Goal: Transaction & Acquisition: Purchase product/service

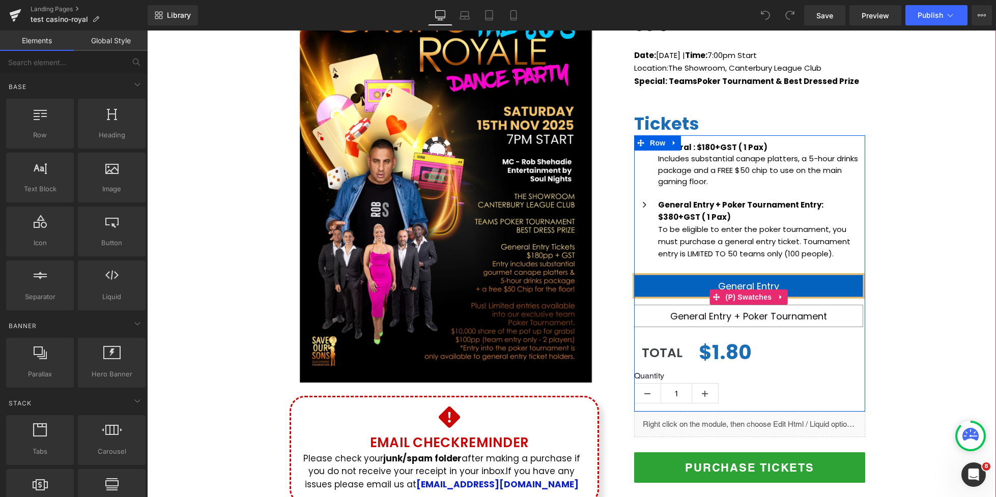
click at [735, 313] on span "General Entry + Poker Tournament" at bounding box center [748, 316] width 157 height 13
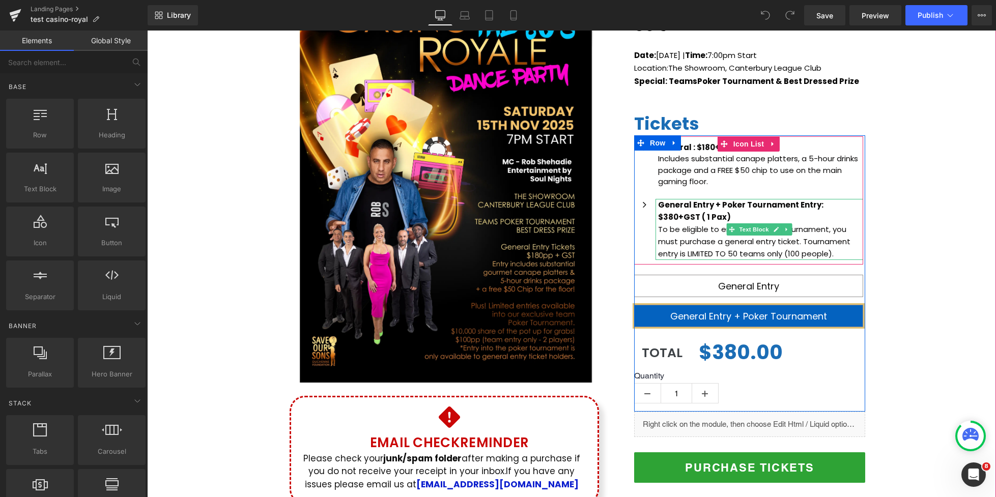
click at [705, 217] on span "$380+GST ( 1 Pax)" at bounding box center [694, 217] width 73 height 11
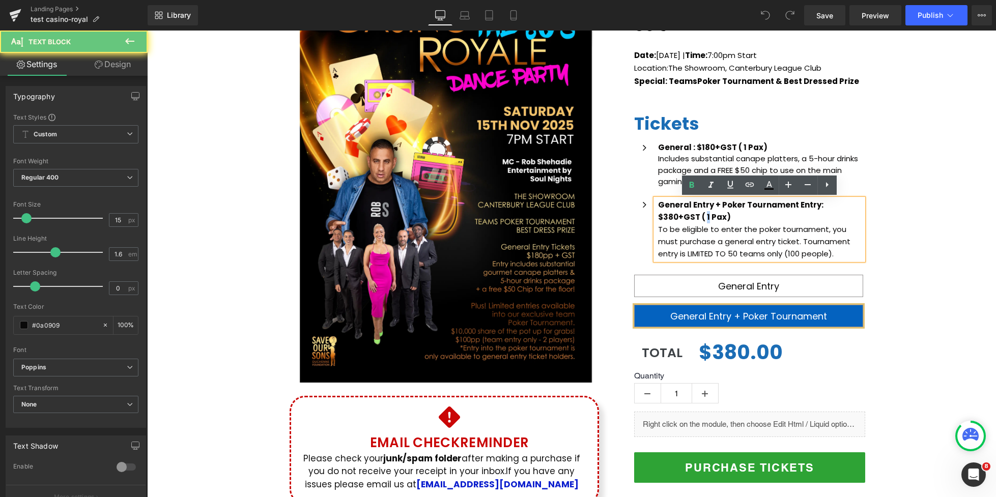
click at [704, 216] on span "$380+GST ( 1 Pax)" at bounding box center [694, 217] width 73 height 11
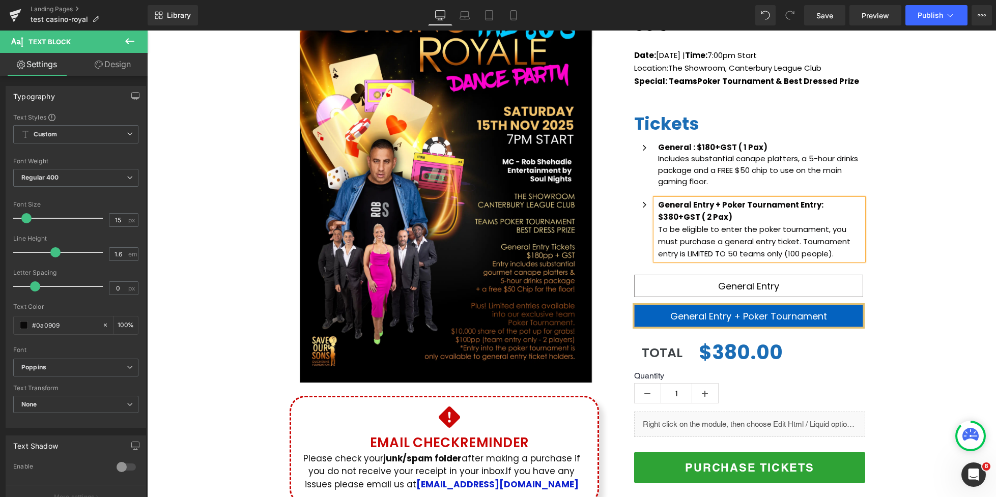
click at [909, 240] on div "(P) Image Icon Email Check Reminder Text Block Please check your junk/spam fold…" at bounding box center [571, 238] width 849 height 554
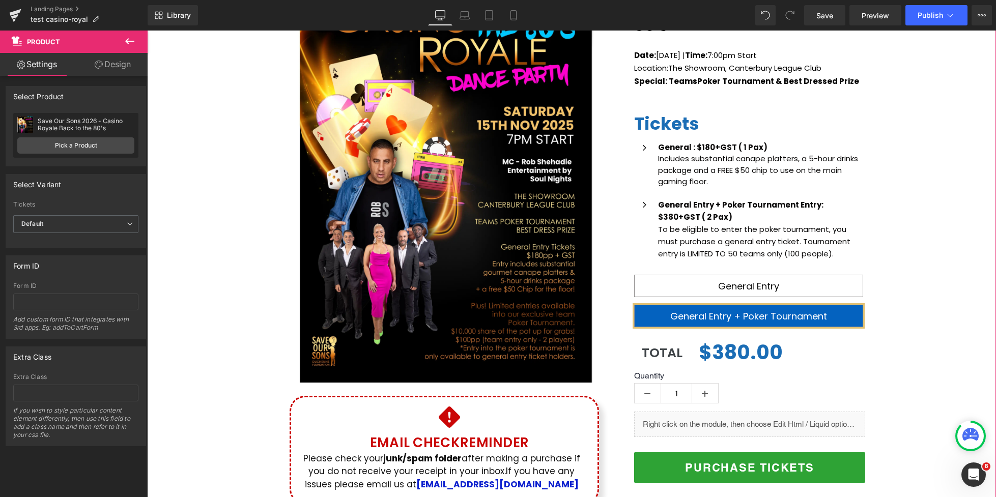
click at [916, 261] on div "(P) Image Icon Email Check Reminder Text Block Please check your junk/spam fold…" at bounding box center [571, 238] width 849 height 554
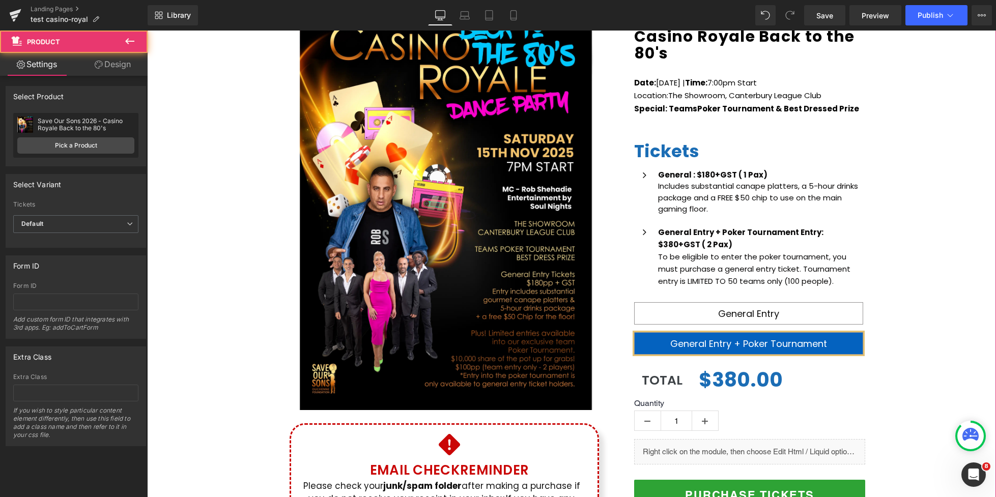
scroll to position [130, 0]
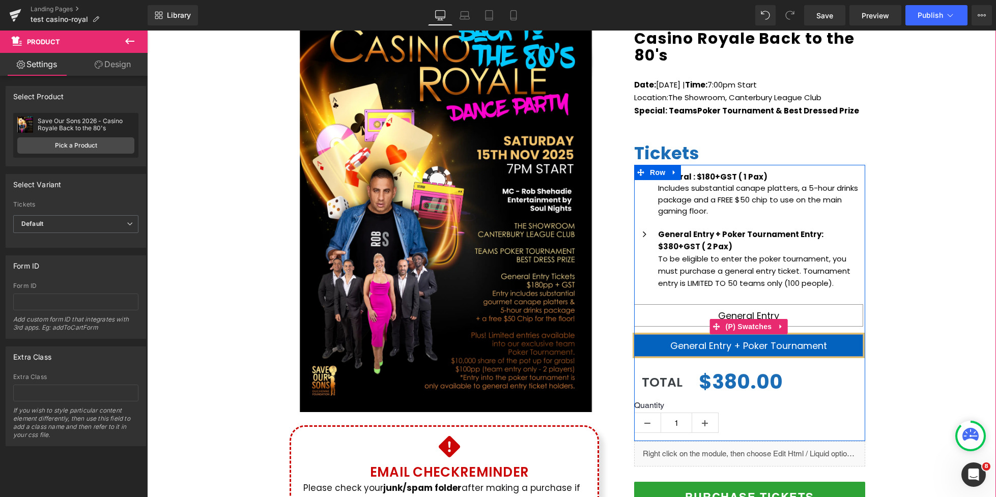
click at [789, 310] on span "General Entry" at bounding box center [748, 315] width 229 height 22
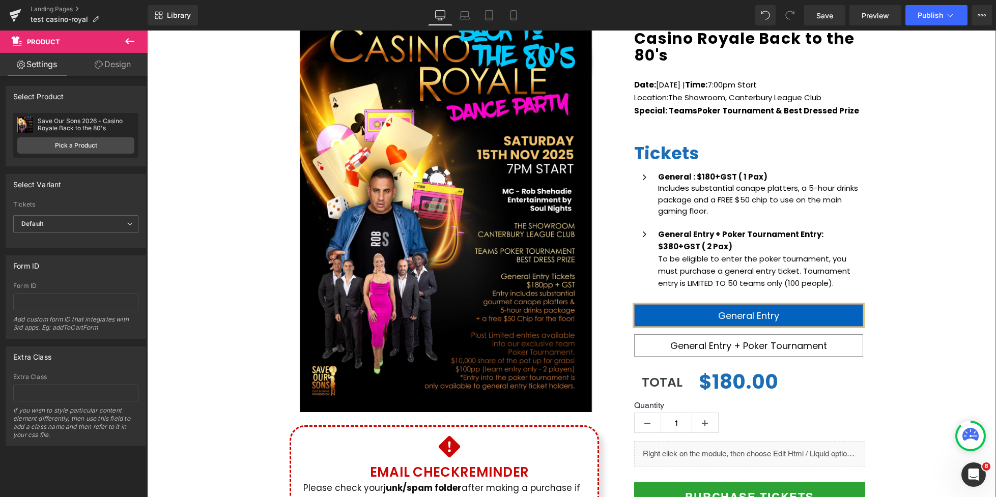
click at [901, 276] on div "(P) Image Icon Email Check Reminder Text Block Please check your junk/spam fold…" at bounding box center [571, 268] width 849 height 554
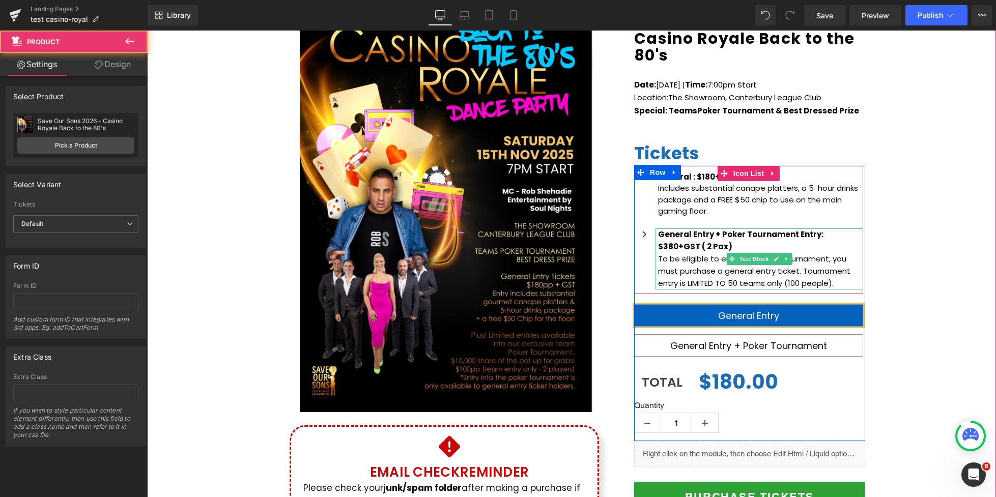
scroll to position [54, 0]
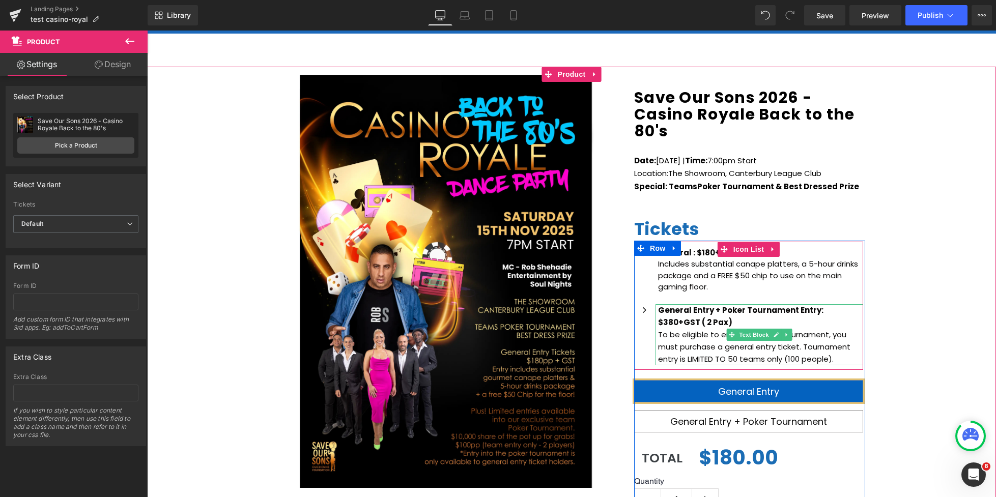
click at [659, 310] on strong "General Entry + Poker Tournament Entry:" at bounding box center [740, 310] width 165 height 11
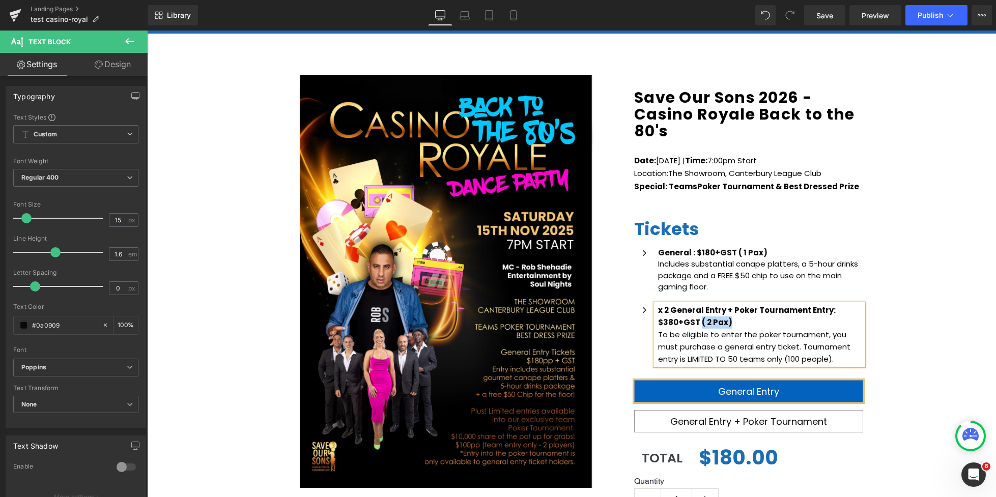
drag, startPoint x: 733, startPoint y: 322, endPoint x: 700, endPoint y: 323, distance: 32.6
click at [700, 323] on p "$380+GST ( 2 Pax)" at bounding box center [760, 322] width 205 height 12
click at [827, 310] on strong "x 2 General Entry + Poker Tournament Entry:" at bounding box center [747, 310] width 178 height 11
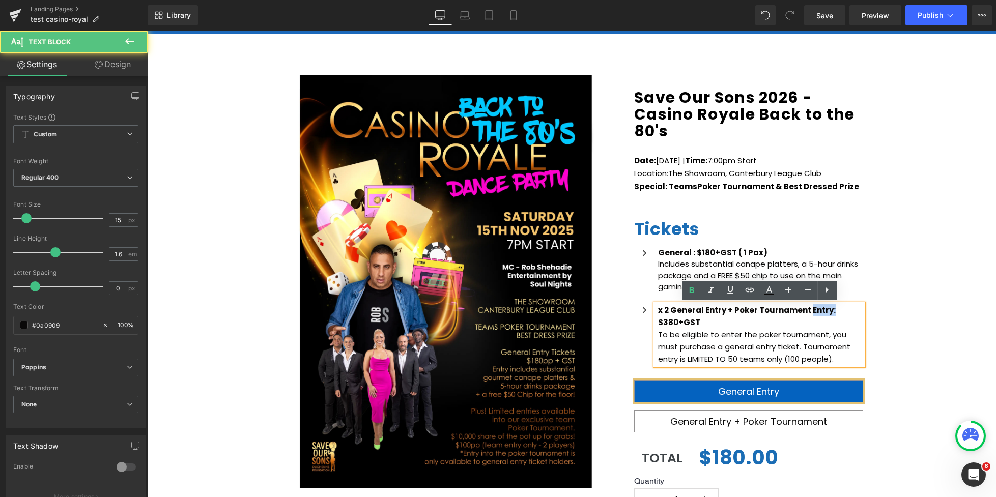
drag, startPoint x: 828, startPoint y: 309, endPoint x: 806, endPoint y: 311, distance: 22.4
click at [806, 311] on p "x 2 General Entry + Poker Tournament Entry:" at bounding box center [760, 310] width 205 height 12
click at [660, 325] on span "$380+GST" at bounding box center [679, 322] width 42 height 11
click at [659, 325] on span "$380+GST" at bounding box center [679, 322] width 42 height 11
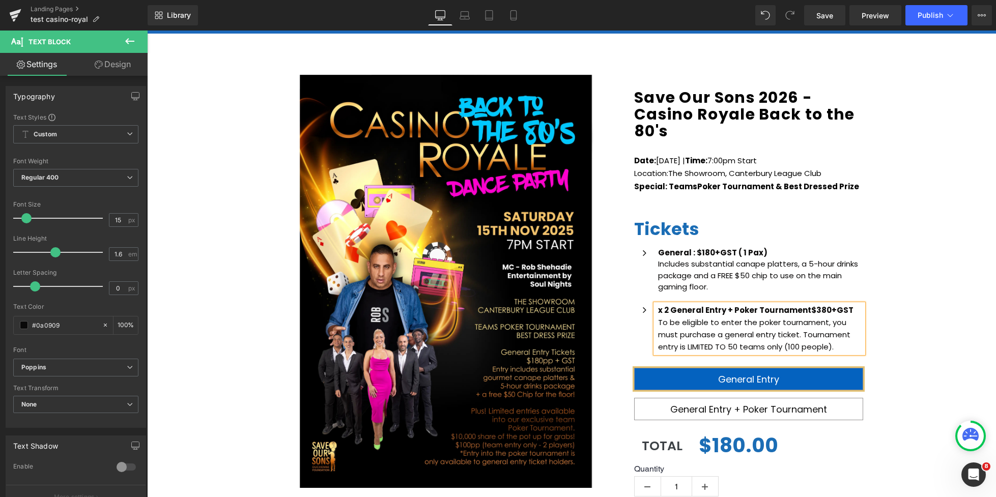
click at [920, 307] on div "(P) Image Icon Email Check Reminder Text Block Please check your junk/spam fold…" at bounding box center [571, 344] width 849 height 554
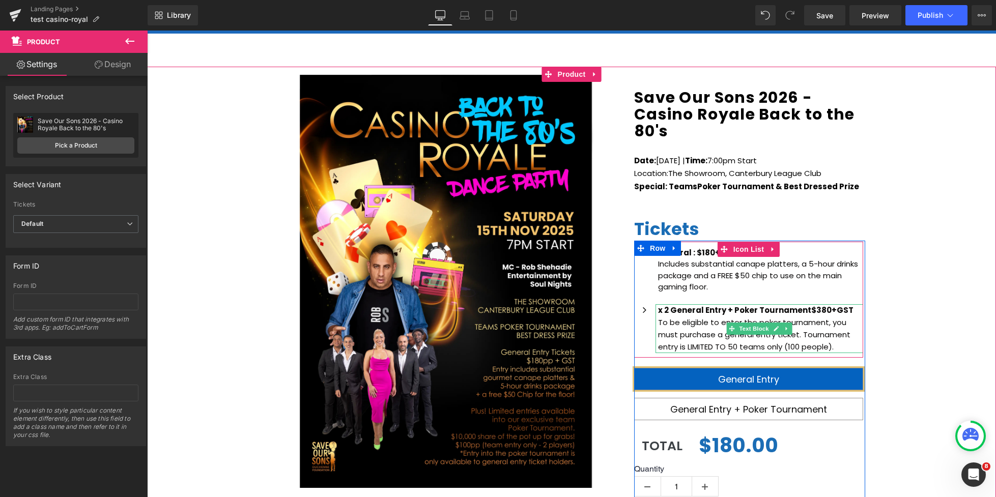
click at [847, 310] on span "$380+GST" at bounding box center [832, 310] width 42 height 11
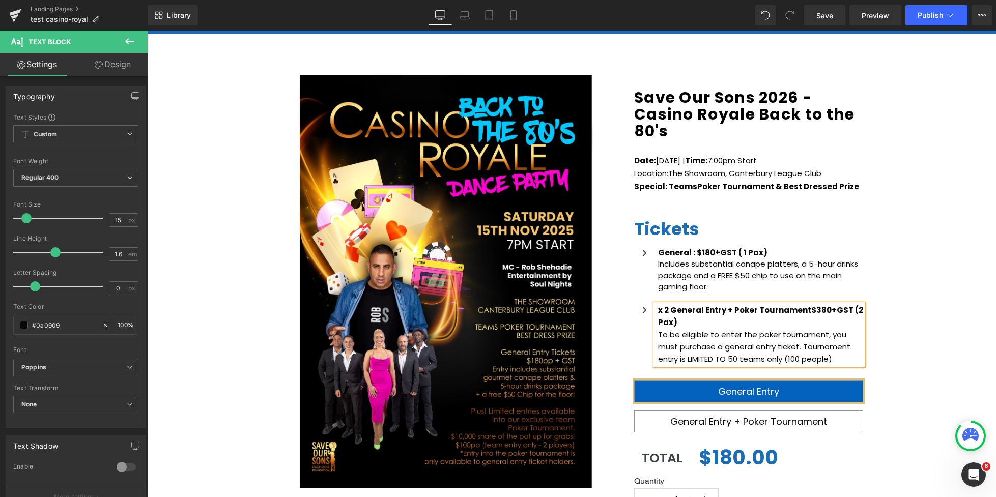
click at [848, 311] on span "$380+GST (2 Pax)" at bounding box center [760, 316] width 205 height 23
click at [907, 301] on div "(P) Image Icon Email Check Reminder Text Block Please check your junk/spam fold…" at bounding box center [571, 344] width 849 height 554
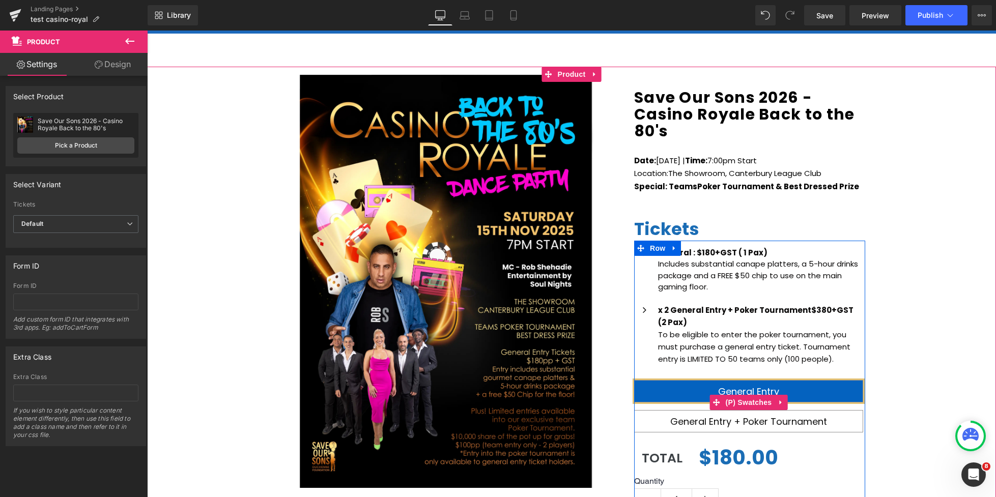
click at [743, 420] on span "General Entry + Poker Tournament" at bounding box center [748, 421] width 157 height 13
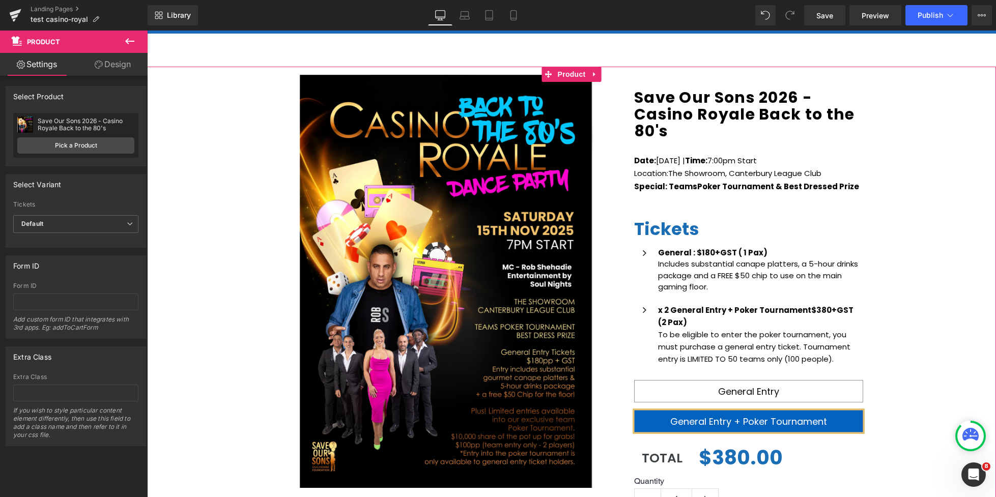
click at [916, 249] on div "(P) Image Icon Email Check Reminder Text Block Please check your junk/spam fold…" at bounding box center [571, 344] width 849 height 554
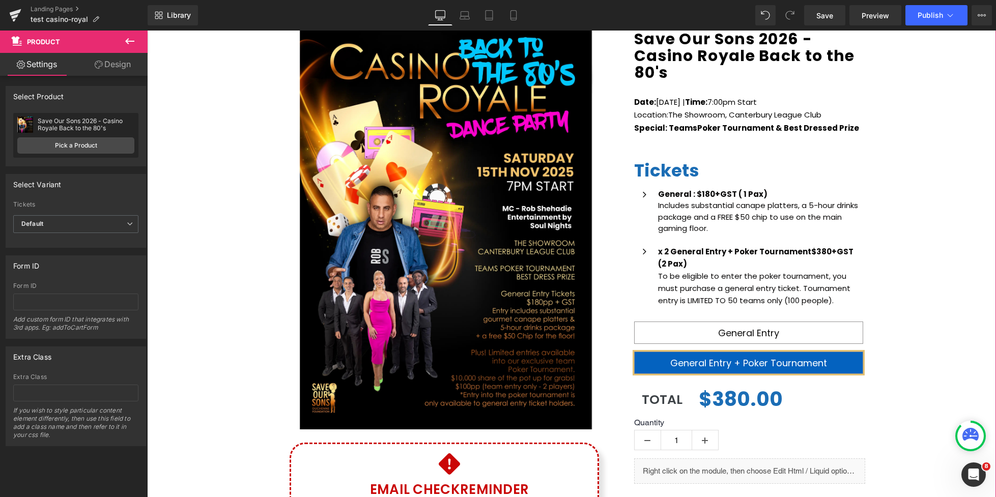
scroll to position [141, 0]
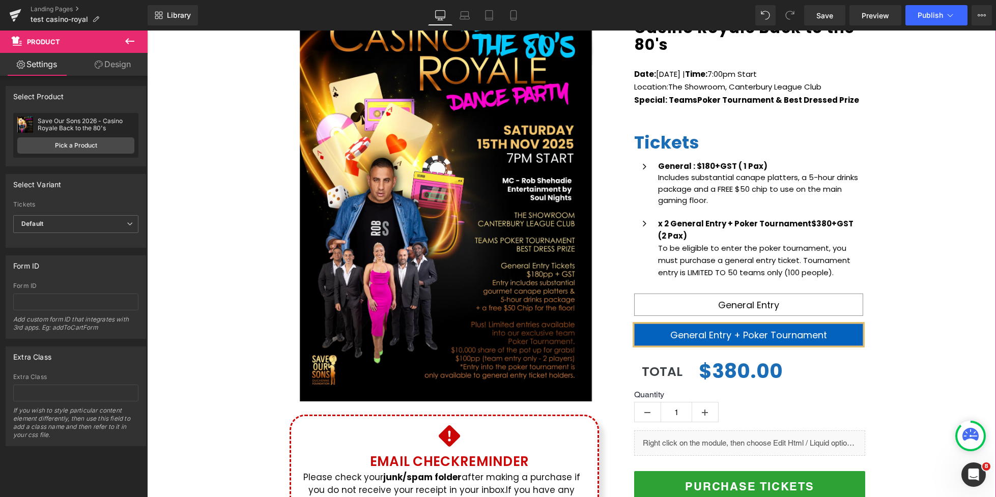
click at [902, 231] on div "(P) Image Icon Email Check Reminder Text Block Please check your junk/spam fold…" at bounding box center [571, 257] width 849 height 554
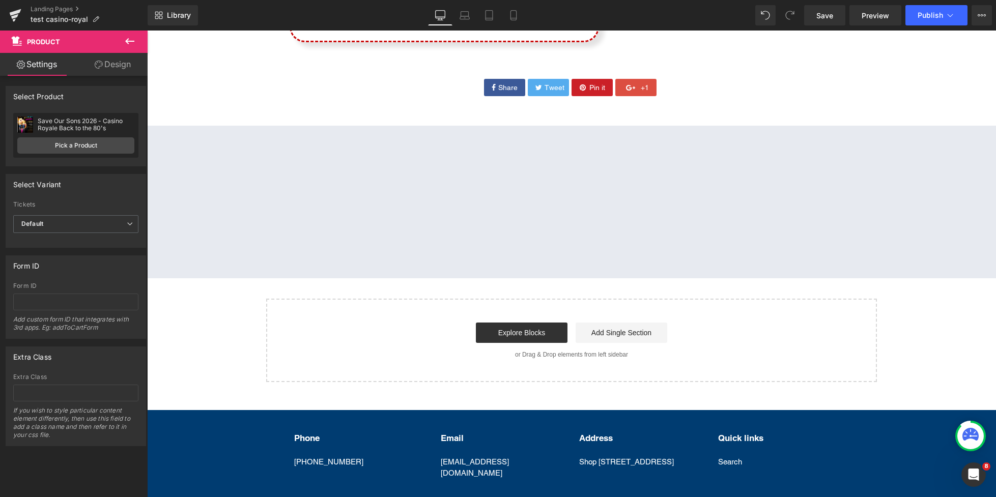
scroll to position [471, 0]
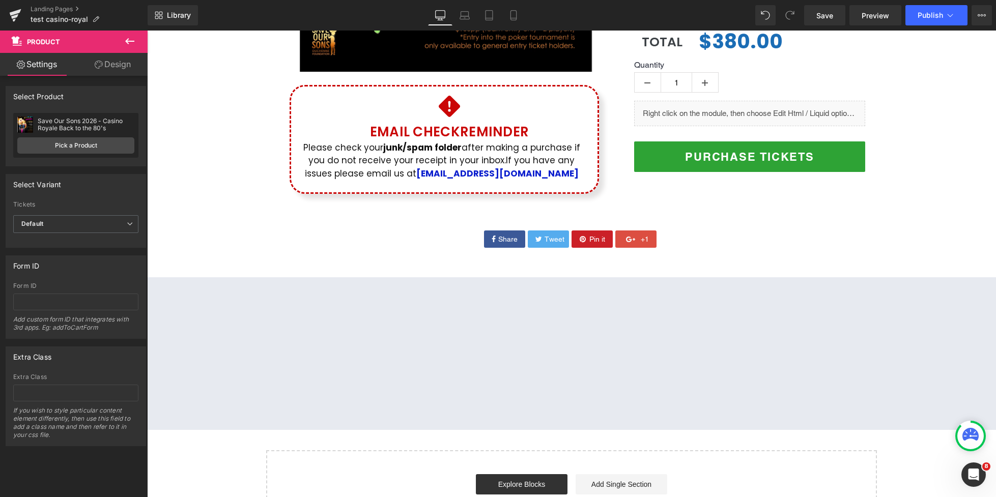
drag, startPoint x: 129, startPoint y: 42, endPoint x: 138, endPoint y: 59, distance: 18.7
click at [129, 42] on icon at bounding box center [130, 41] width 12 height 12
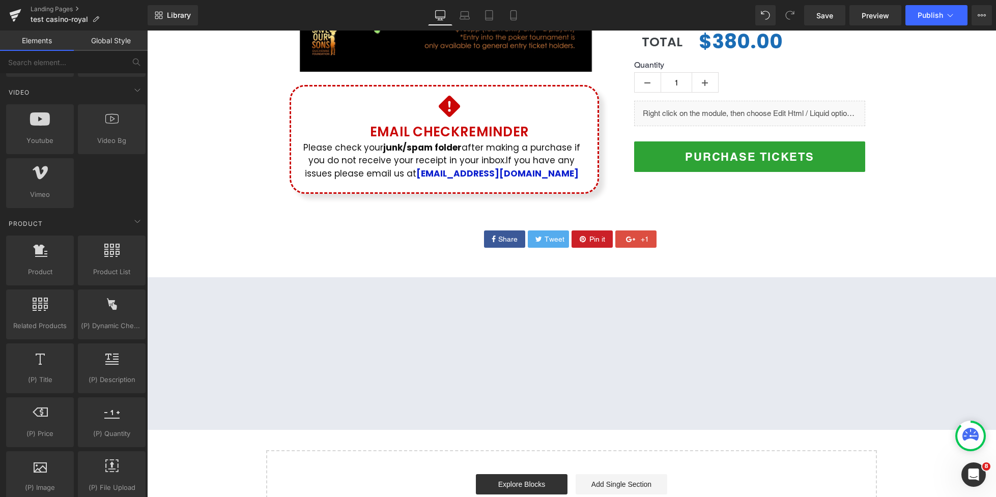
scroll to position [729, 0]
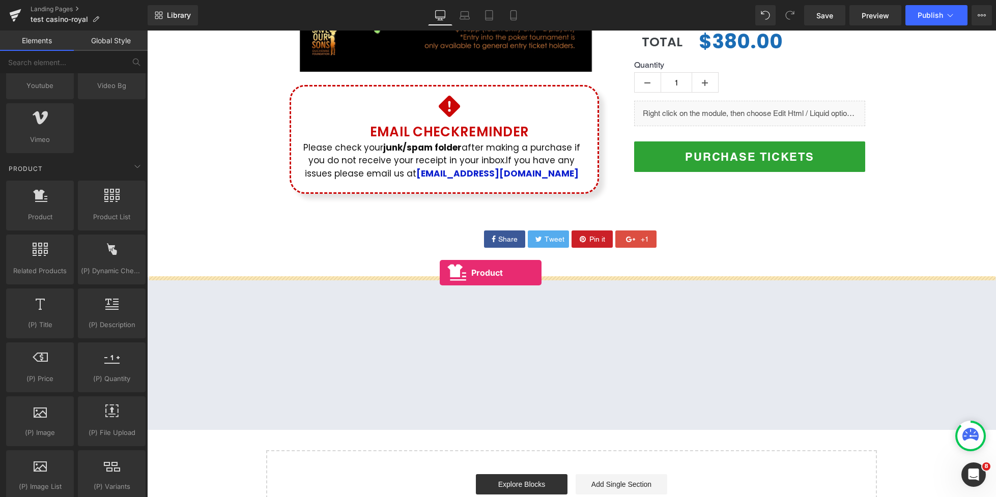
drag, startPoint x: 187, startPoint y: 243, endPoint x: 440, endPoint y: 273, distance: 254.2
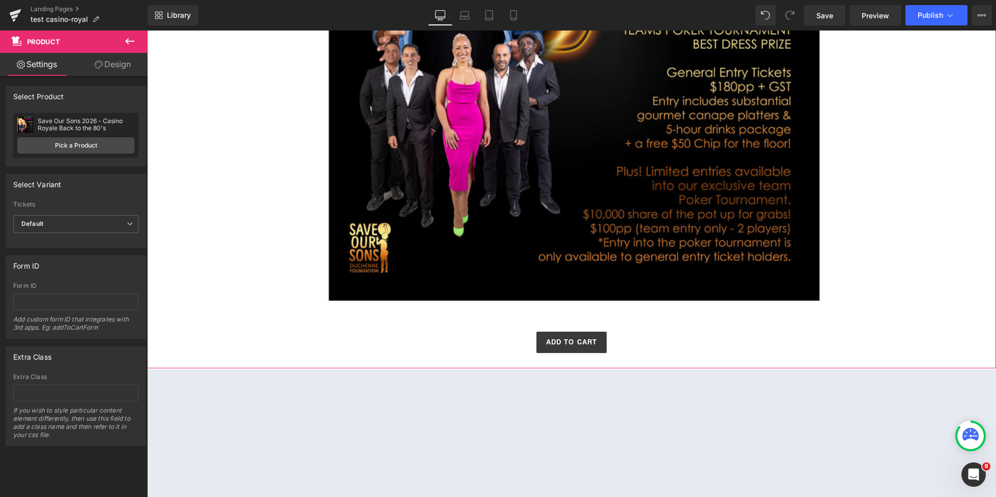
scroll to position [1250, 0]
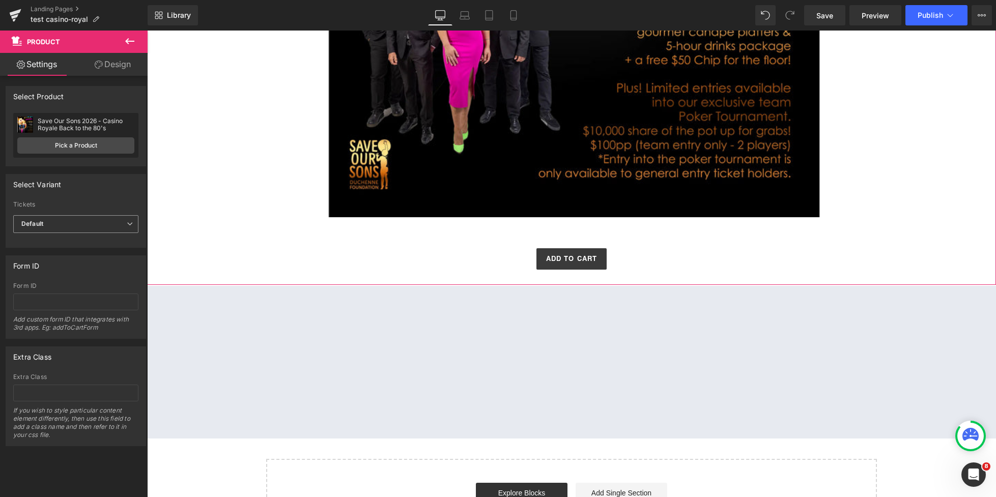
click at [89, 226] on span "Default" at bounding box center [75, 224] width 125 height 18
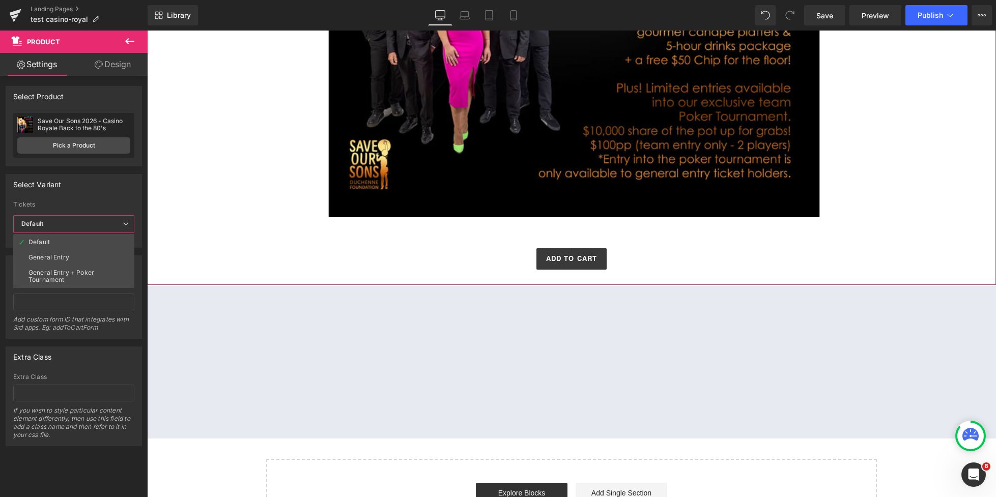
click at [92, 199] on div "Select Variant auto Tickets Default General Entry General Entry + Poker Tournam…" at bounding box center [74, 211] width 136 height 74
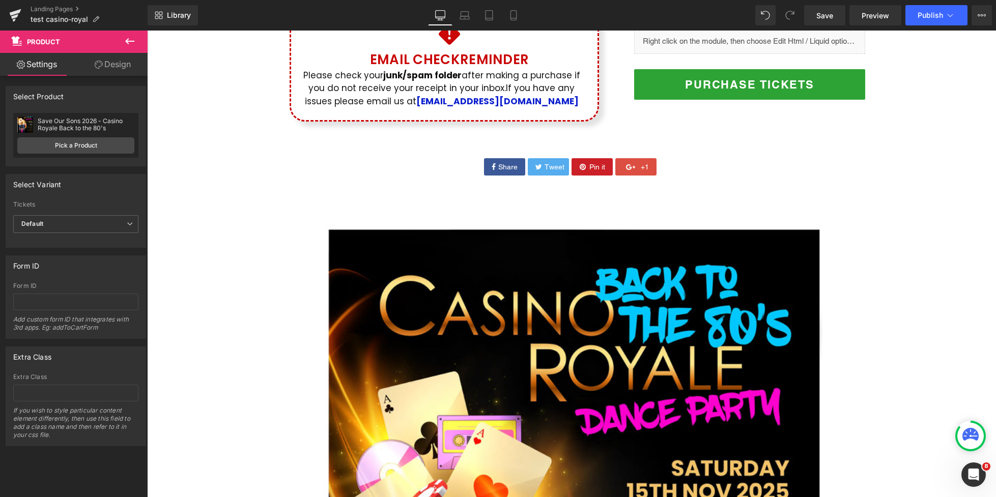
scroll to position [505, 0]
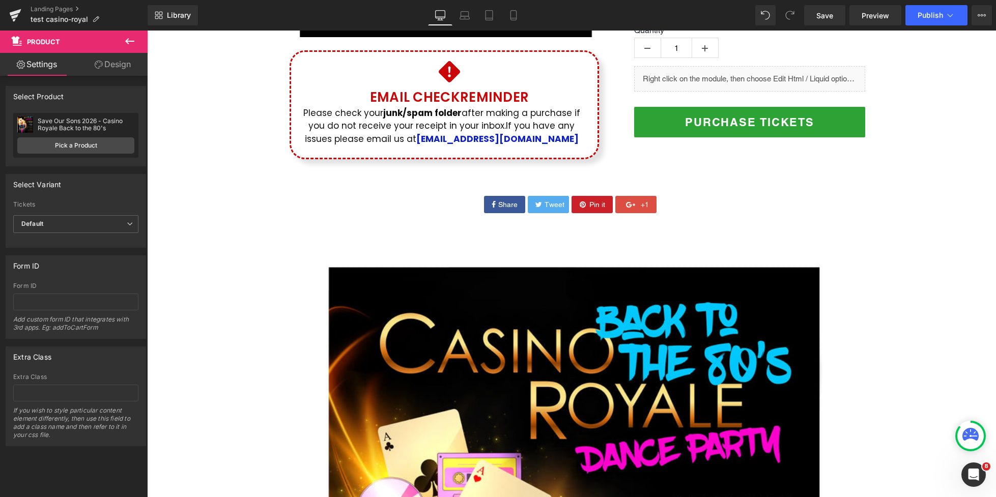
click at [134, 37] on icon at bounding box center [130, 41] width 12 height 12
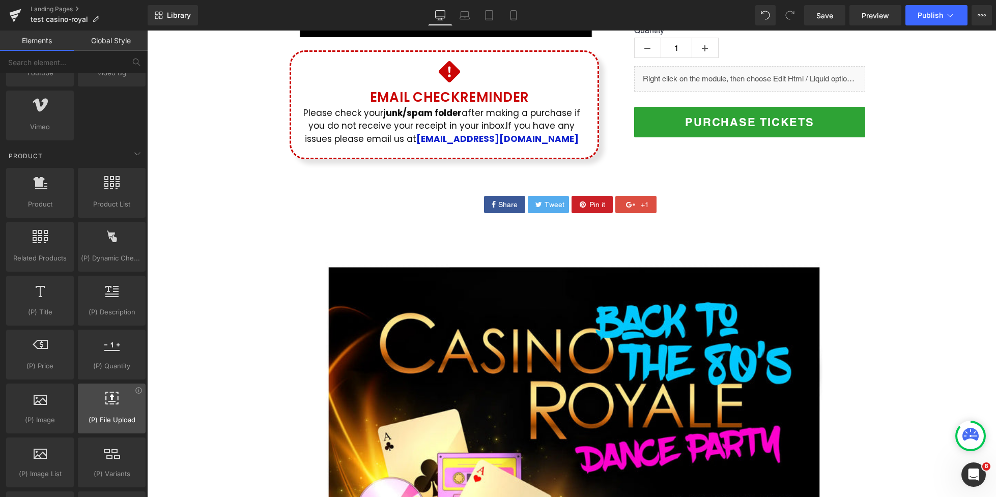
scroll to position [927, 0]
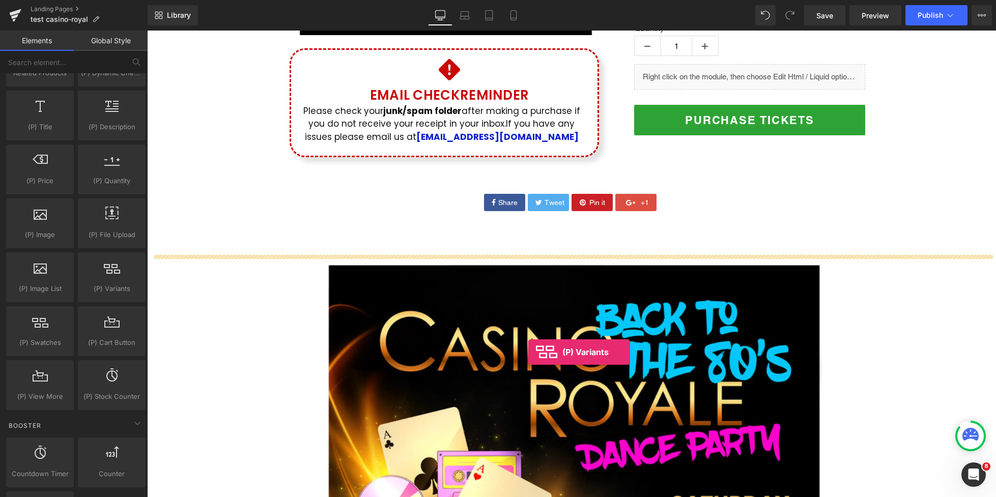
drag, startPoint x: 256, startPoint y: 314, endPoint x: 528, endPoint y: 352, distance: 274.7
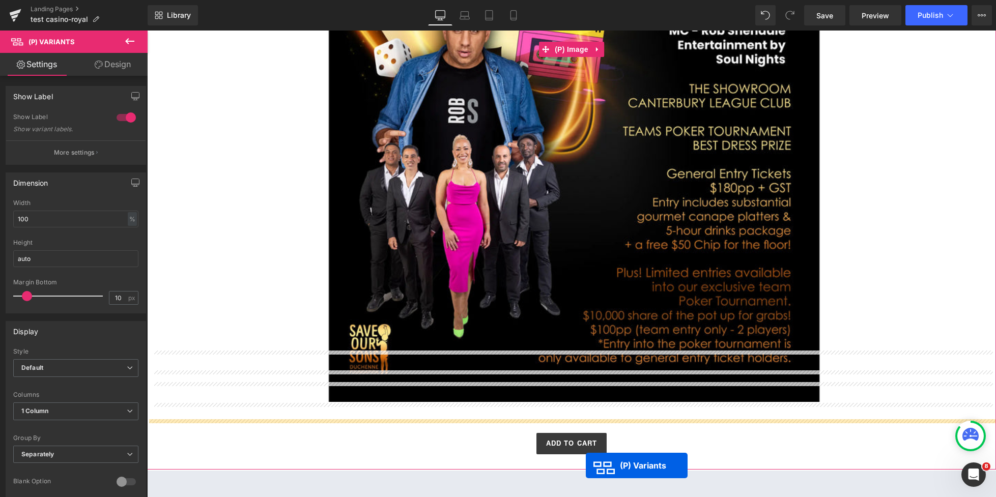
scroll to position [1157, 0]
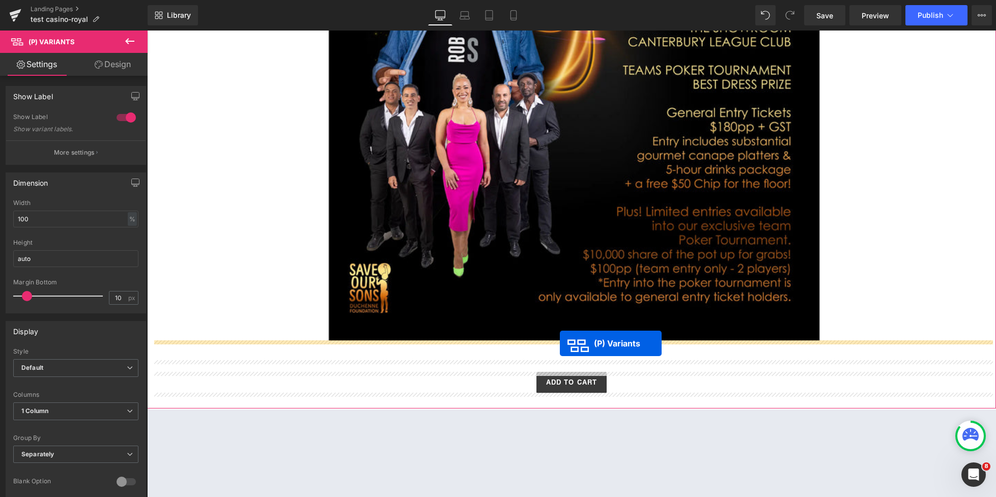
drag, startPoint x: 593, startPoint y: 396, endPoint x: 560, endPoint y: 343, distance: 62.4
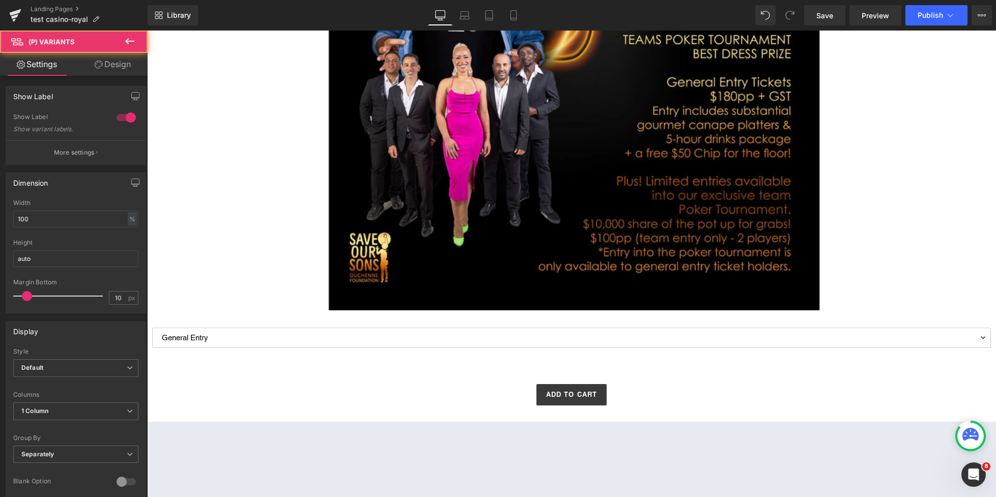
scroll to position [1127, 0]
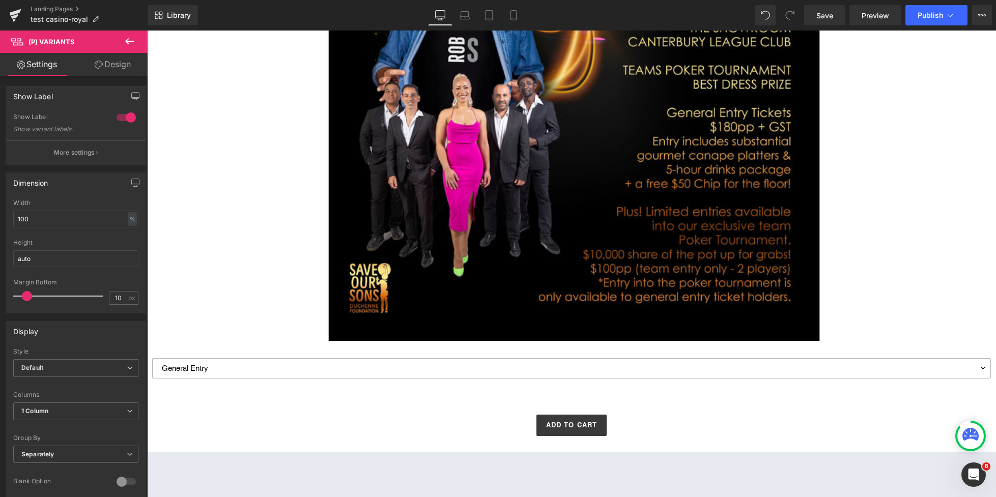
click at [427, 365] on select "General Entry General Entry + Poker Tournament" at bounding box center [571, 368] width 839 height 20
click at [152, 358] on select "General Entry General Entry + Poker Tournament" at bounding box center [571, 368] width 839 height 20
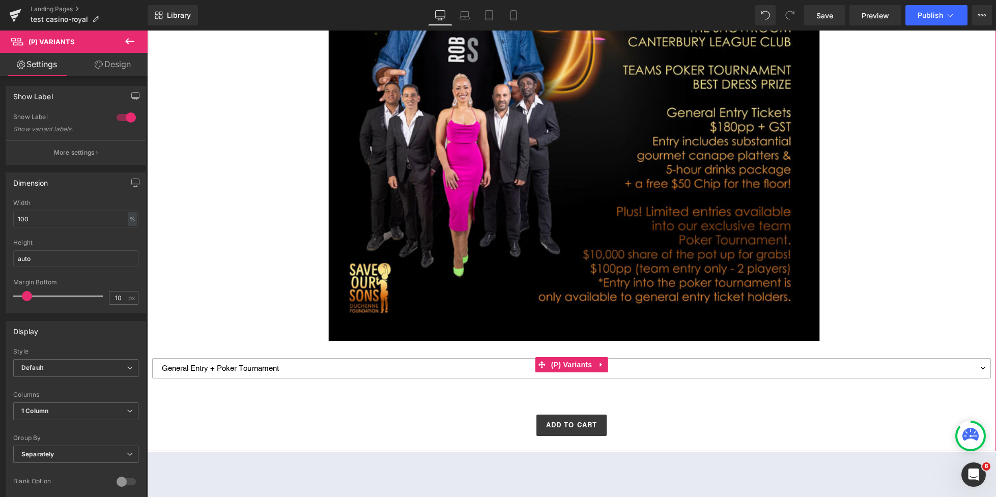
click at [330, 371] on select "General Entry General Entry + Poker Tournament" at bounding box center [571, 368] width 839 height 20
select select "General Entry"
click at [152, 358] on select "General Entry General Entry + Poker Tournament" at bounding box center [571, 368] width 839 height 20
click at [317, 399] on h3 "Save Our Sons 2026 - Casino Royale Back to the 80's" at bounding box center [571, 394] width 839 height 20
click at [415, 364] on select "General Entry General Entry + Poker Tournament" at bounding box center [571, 368] width 839 height 20
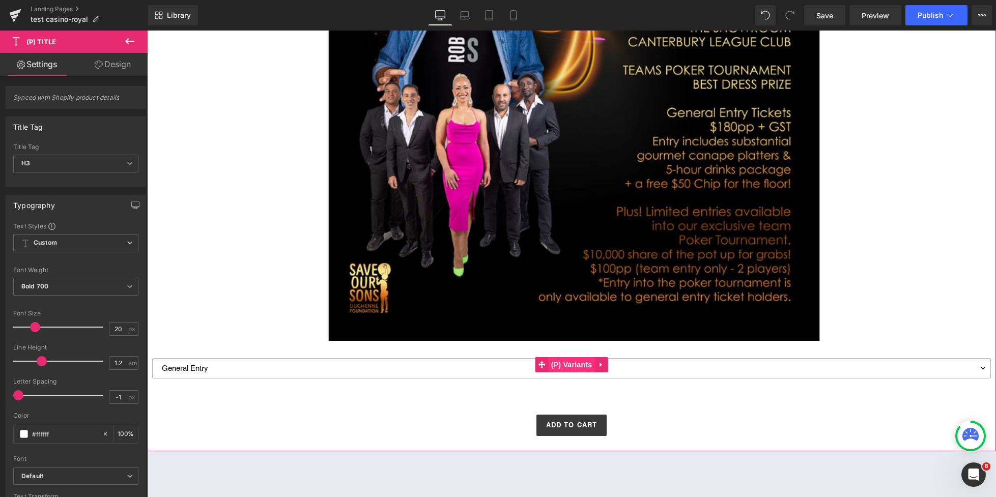
click at [576, 366] on span "(P) Variants" at bounding box center [572, 364] width 46 height 15
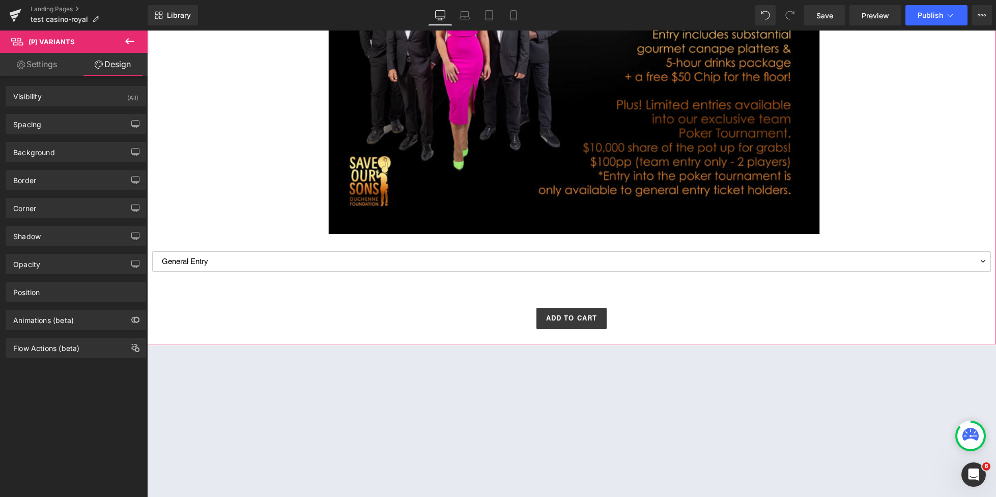
scroll to position [1278, 0]
